Goal: Check status: Check status

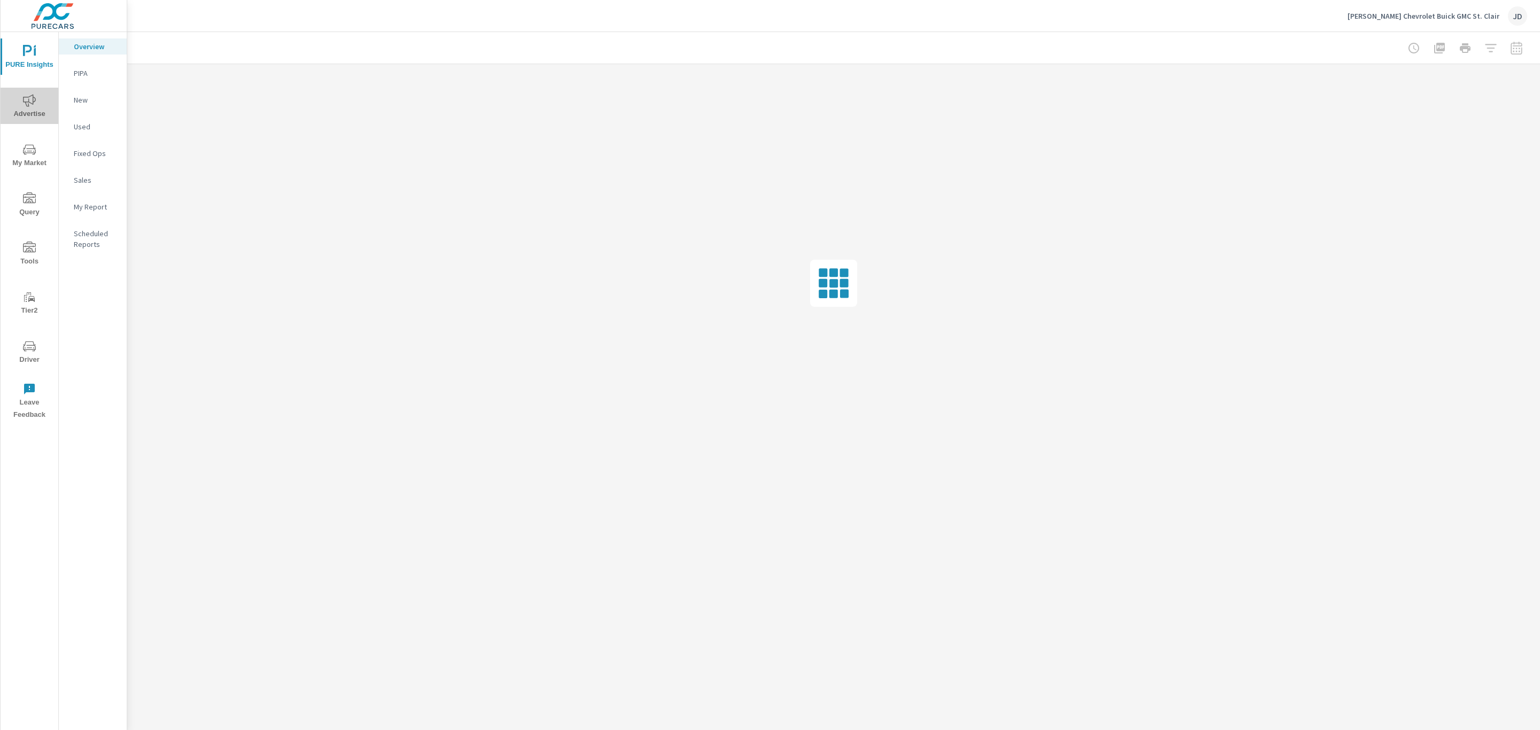
click at [26, 97] on icon "nav menu" at bounding box center [29, 100] width 13 height 12
click at [92, 239] on div "PureCars TV" at bounding box center [93, 234] width 68 height 16
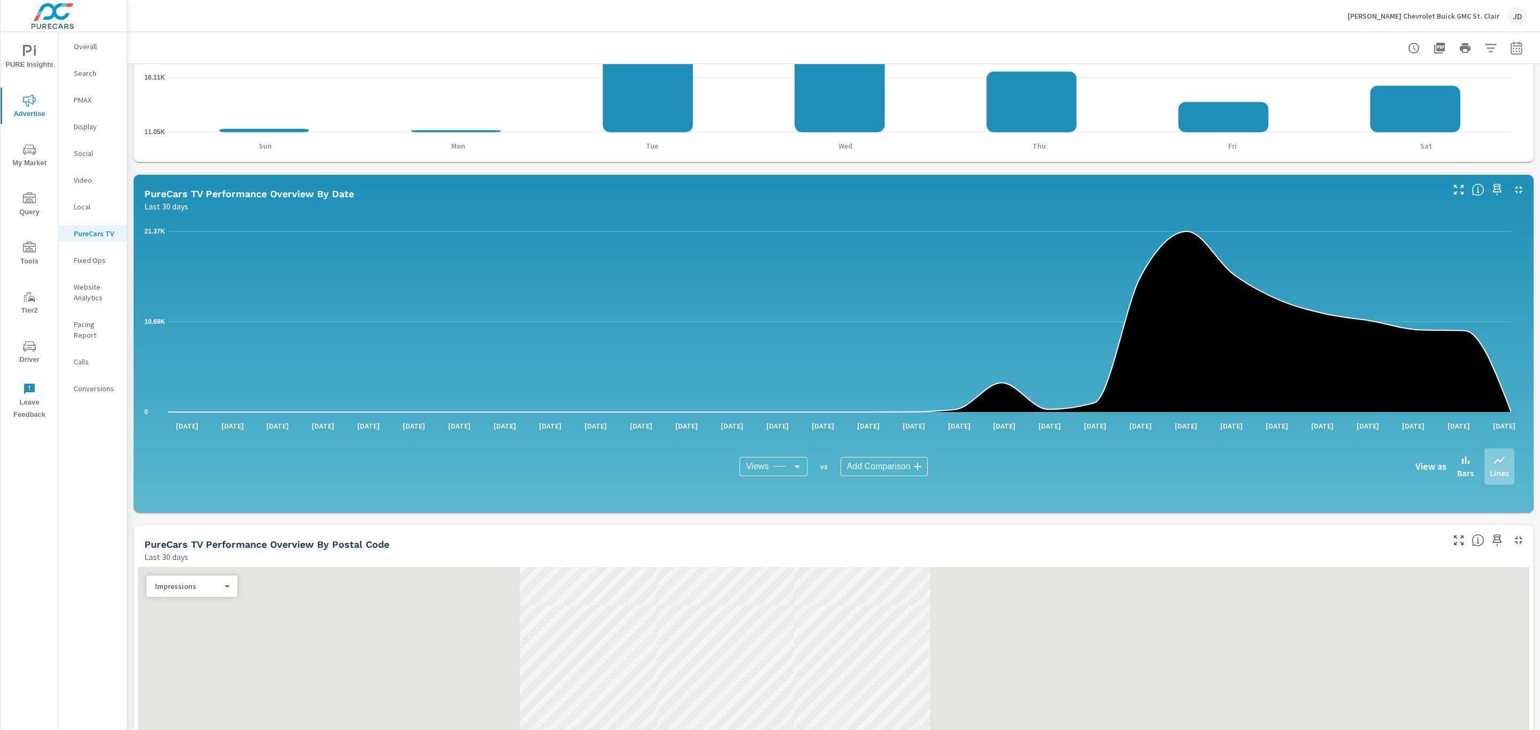
scroll to position [597, 0]
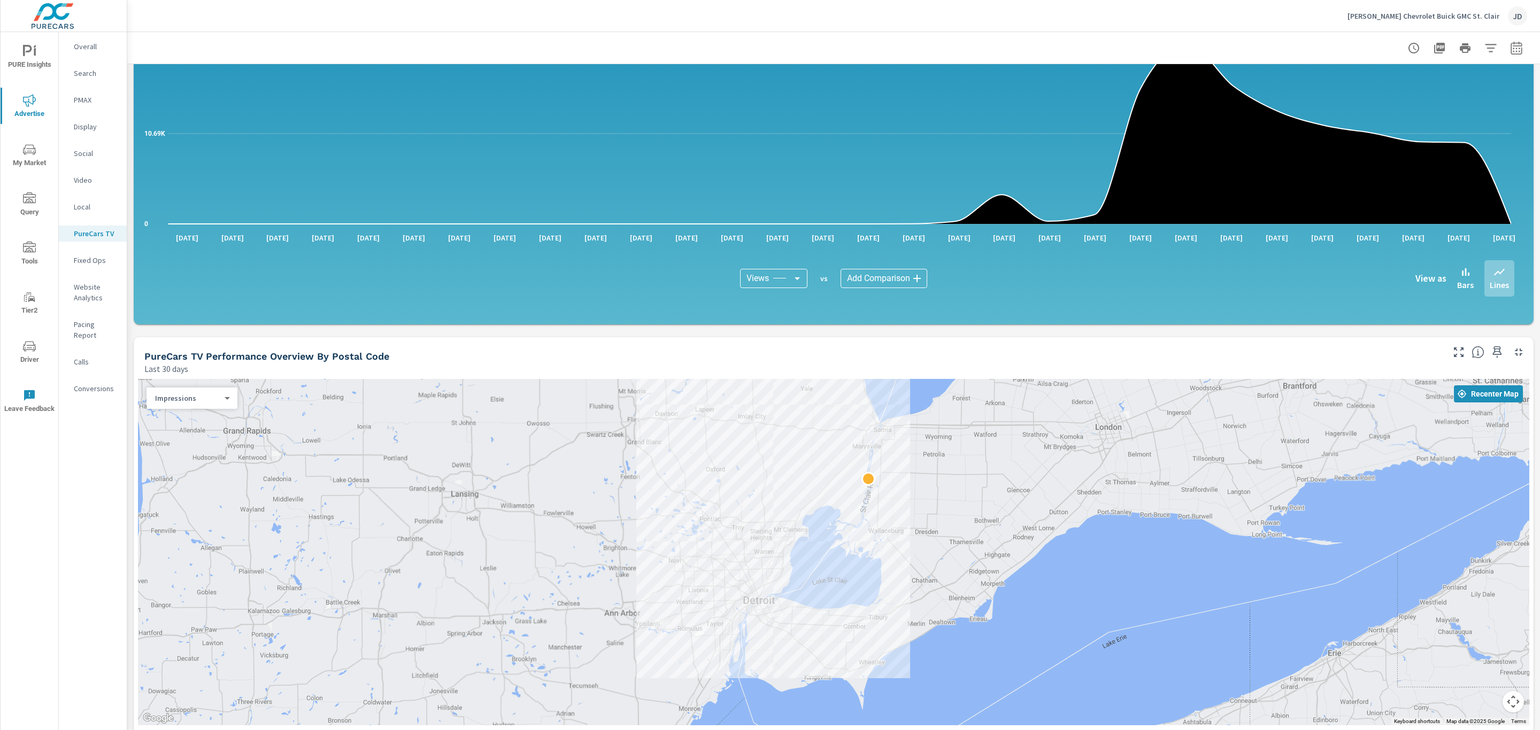
scroll to position [609, 0]
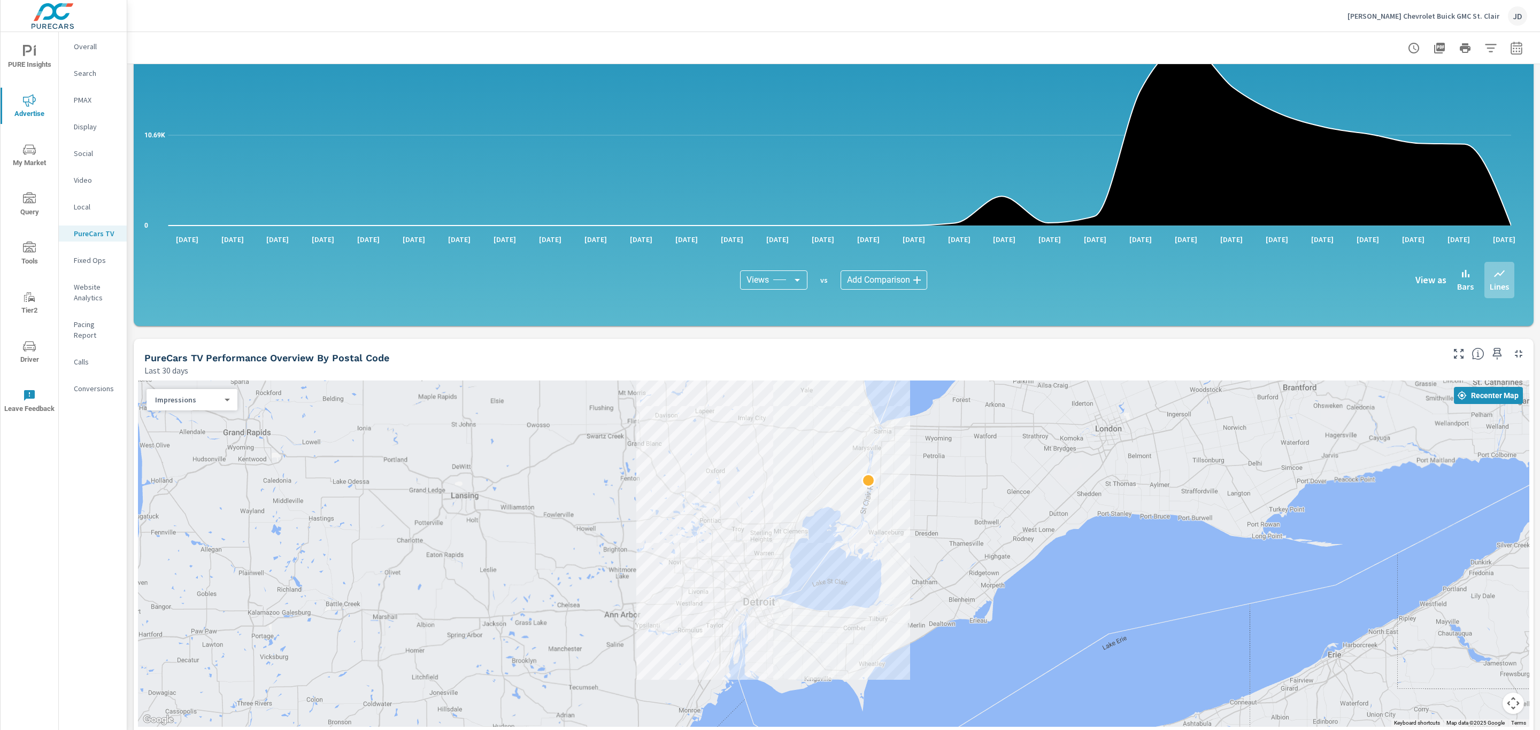
drag, startPoint x: 1028, startPoint y: 214, endPoint x: 767, endPoint y: 297, distance: 274.5
click at [767, 297] on div "0 10.69K 21.37K Aug 26th Aug 27th Aug 28th Aug 29th Aug 30th Aug 31st Sep 1st S…" at bounding box center [833, 175] width 1379 height 279
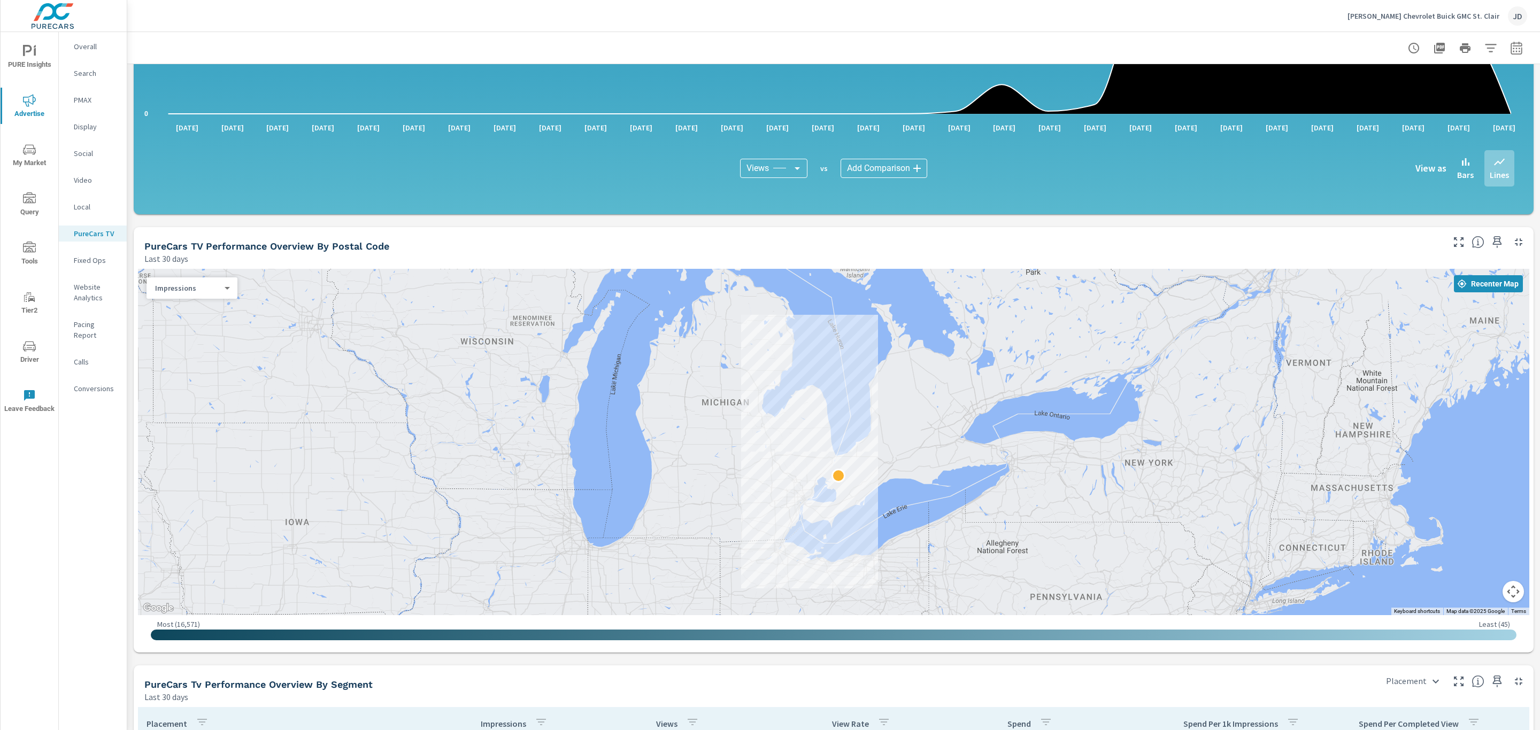
scroll to position [716, 0]
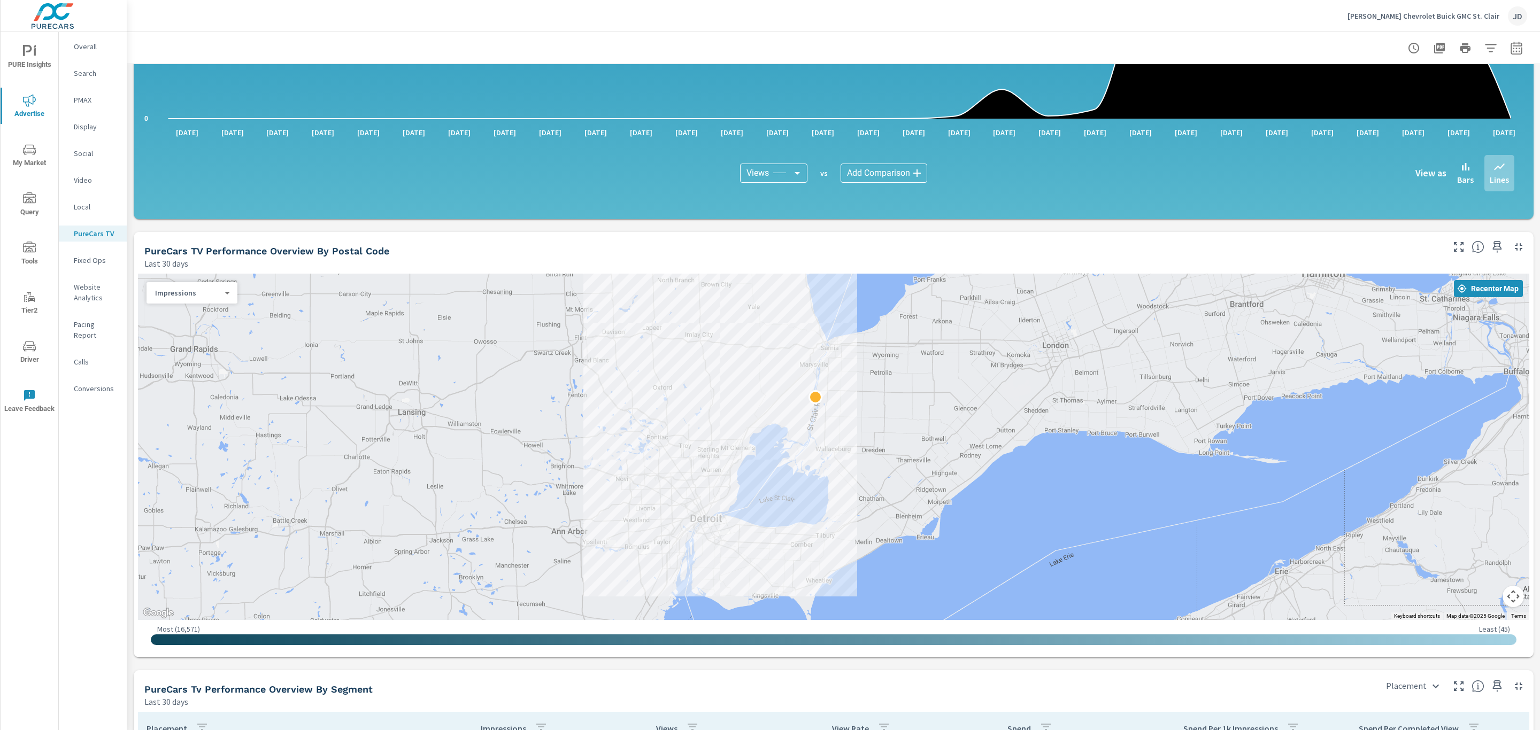
drag, startPoint x: 815, startPoint y: 510, endPoint x: 842, endPoint y: 316, distance: 196.0
click at [842, 316] on div at bounding box center [833, 447] width 1391 height 347
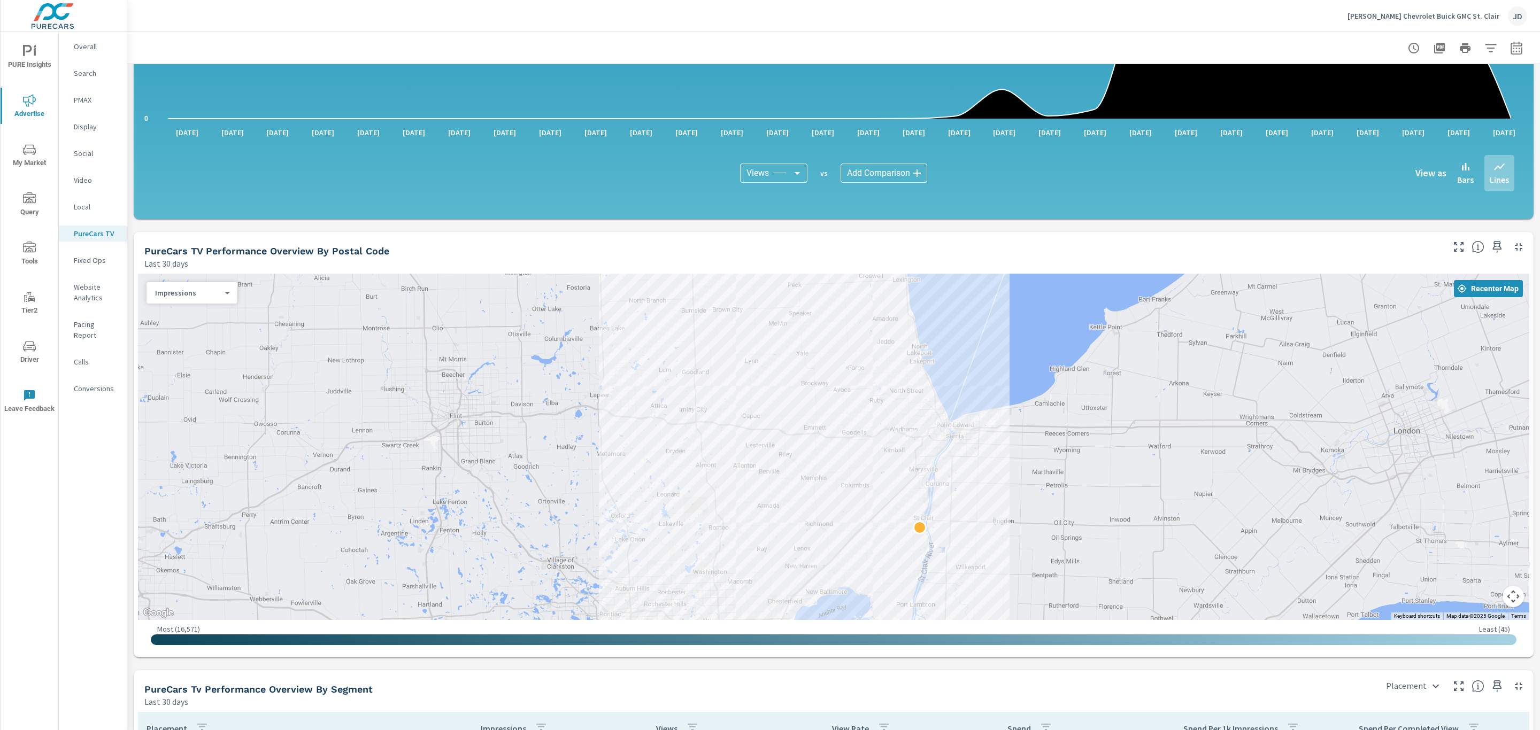
drag, startPoint x: 775, startPoint y: 370, endPoint x: 913, endPoint y: 422, distance: 148.3
click at [913, 422] on div at bounding box center [833, 447] width 1391 height 347
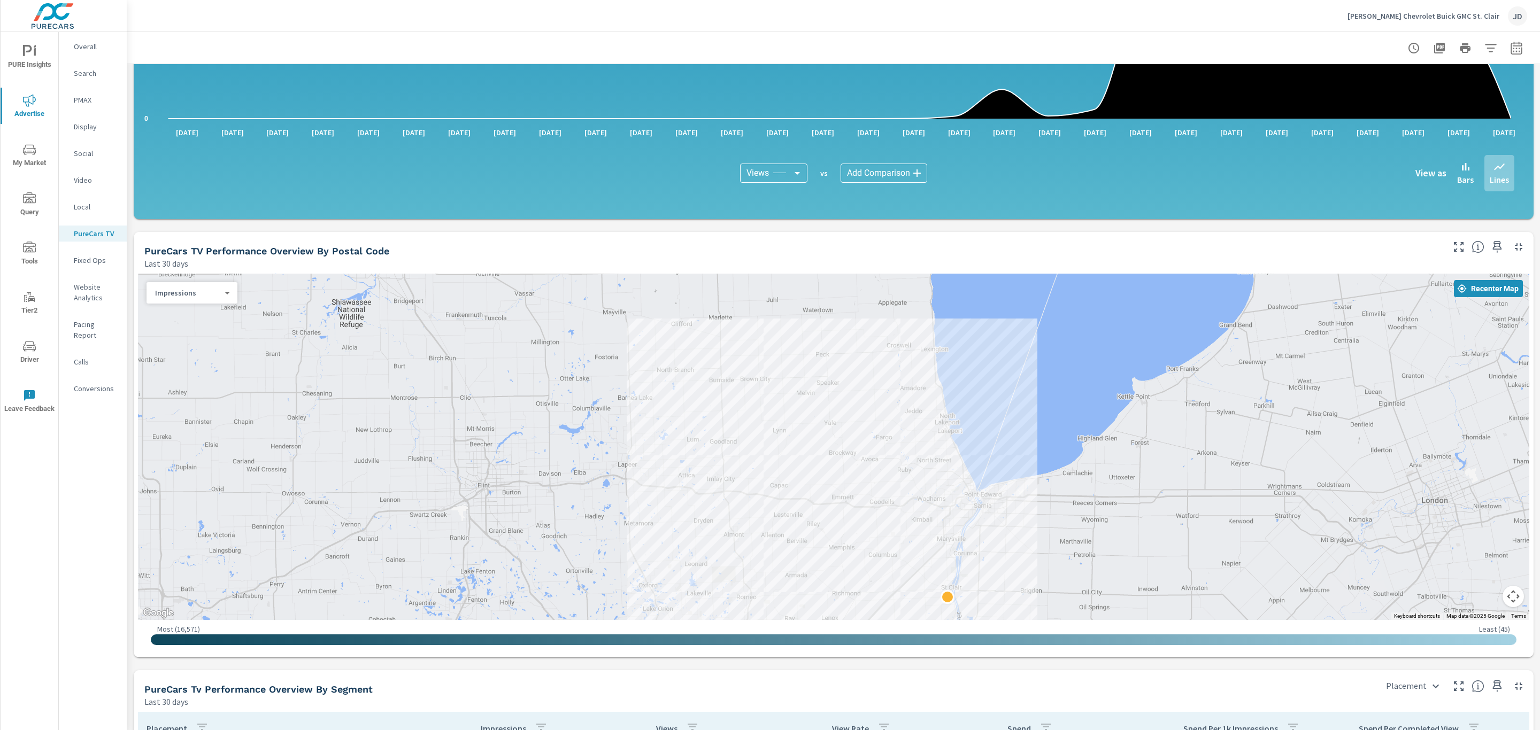
drag, startPoint x: 955, startPoint y: 318, endPoint x: 985, endPoint y: 395, distance: 82.6
click at [985, 395] on div at bounding box center [833, 447] width 1391 height 347
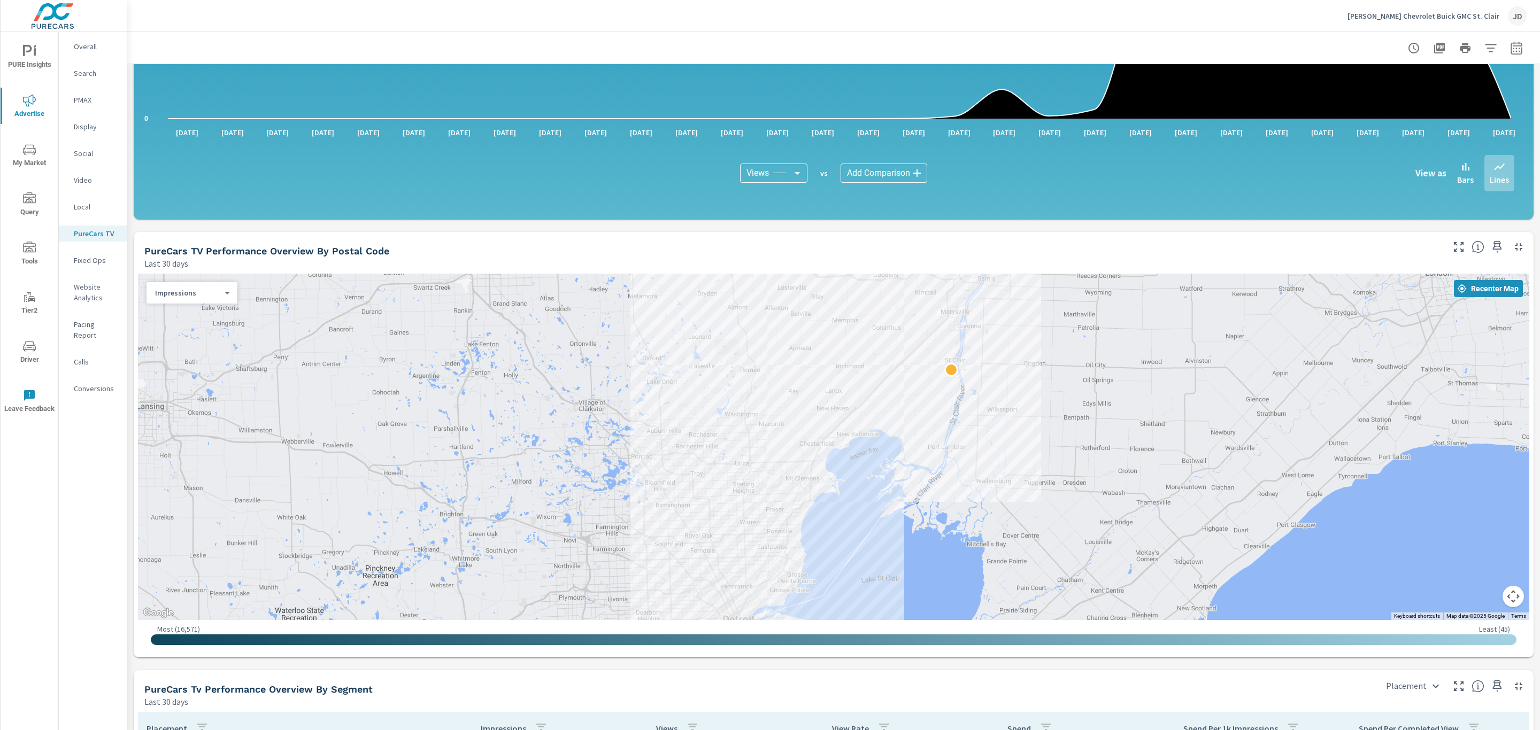
drag, startPoint x: 990, startPoint y: 398, endPoint x: 993, endPoint y: 166, distance: 232.6
click at [993, 166] on div "Impressions Last 30 days 116,214 Views Last 30 days 113,868 View Rate Last 30 d…" at bounding box center [833, 270] width 1413 height 1842
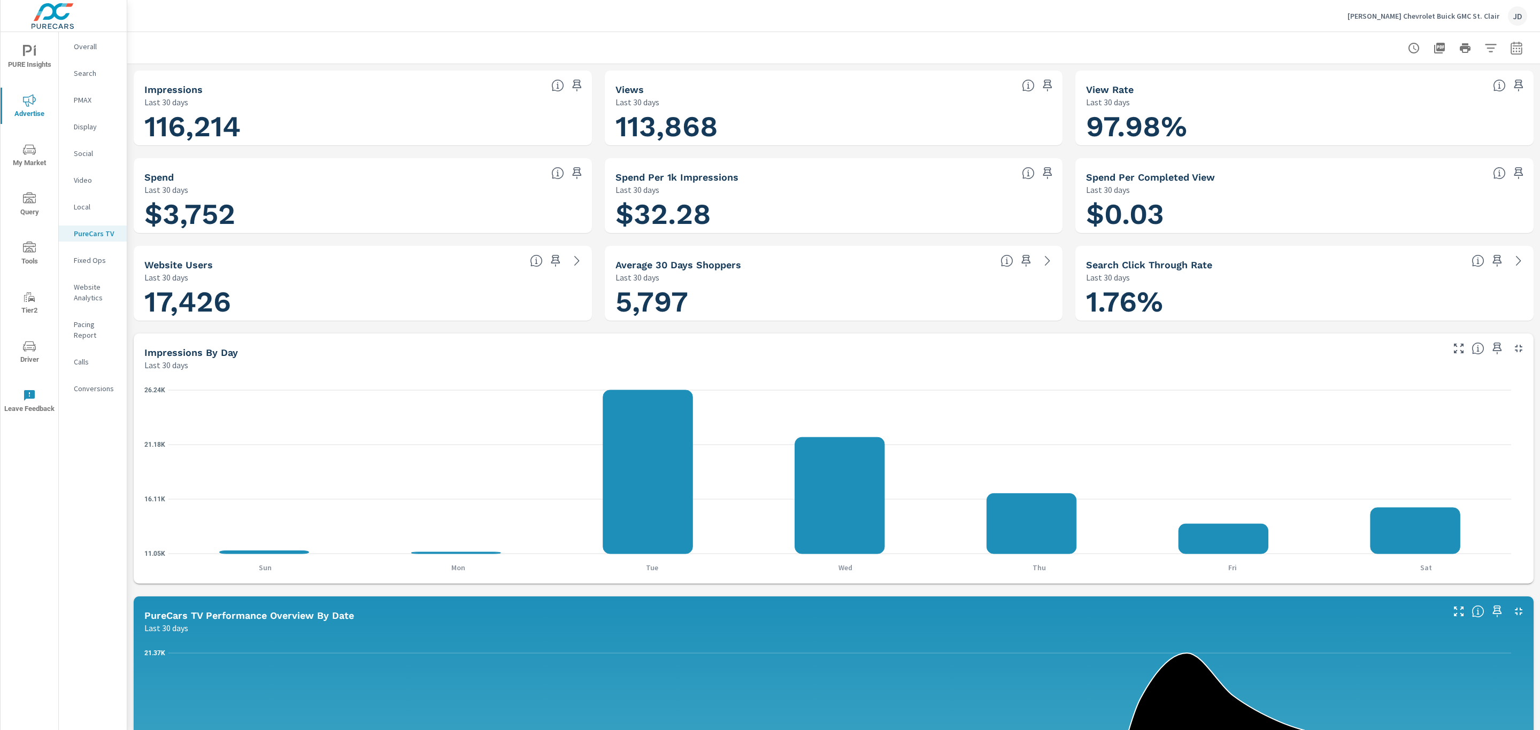
click at [1510, 47] on icon "button" at bounding box center [1516, 48] width 13 height 13
click at [1440, 87] on select "Custom Yesterday Last week Last 7 days Last 14 days Last 30 days Last 45 days L…" at bounding box center [1418, 92] width 107 height 21
click at [1365, 82] on select "Custom Yesterday Last week Last 7 days Last 14 days Last 30 days Last 45 days L…" at bounding box center [1418, 92] width 107 height 21
select select "Month to date"
click at [1401, 153] on span "Apply" at bounding box center [1395, 151] width 44 height 10
